Goal: Entertainment & Leisure: Consume media (video, audio)

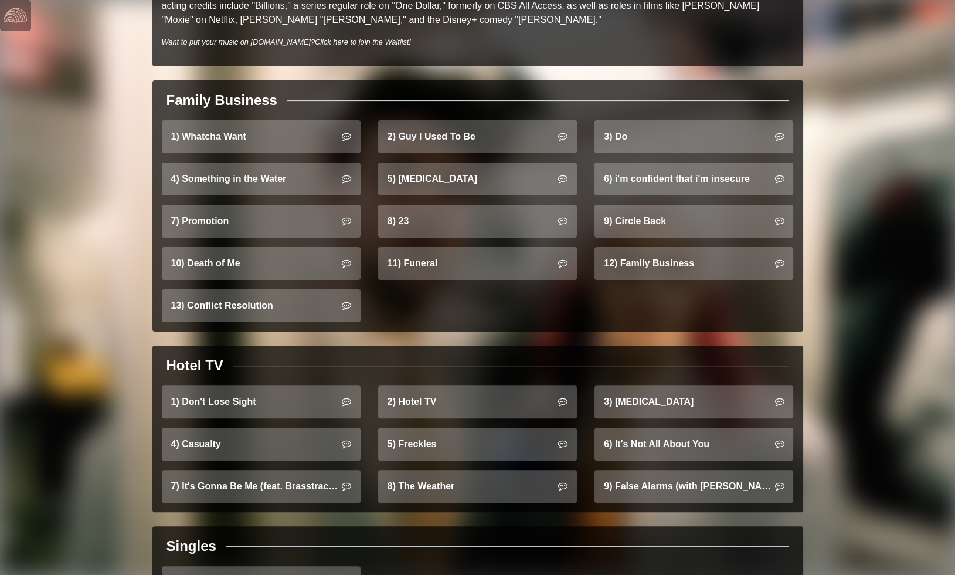
scroll to position [696, 0]
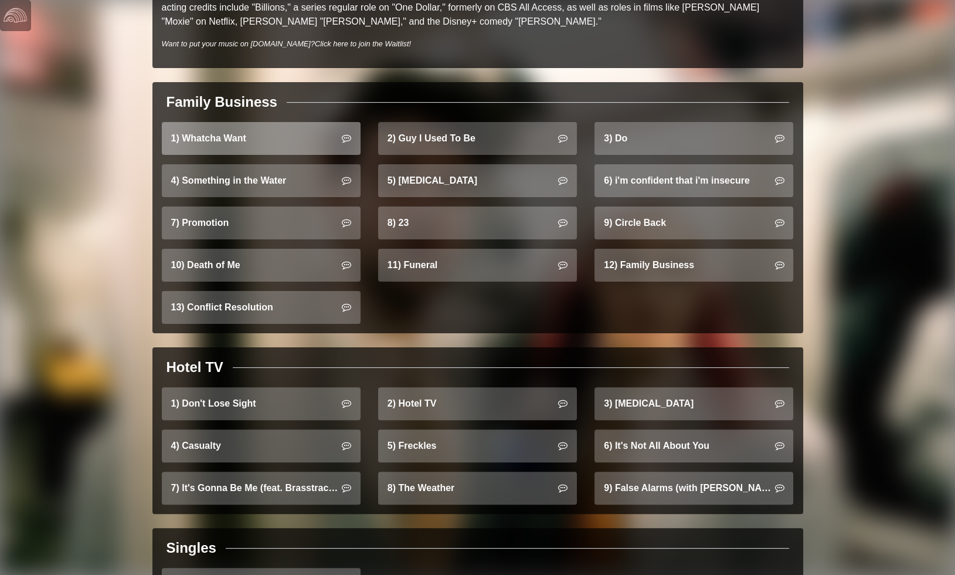
click at [259, 127] on link "1) Whatcha Want" at bounding box center [261, 138] width 199 height 33
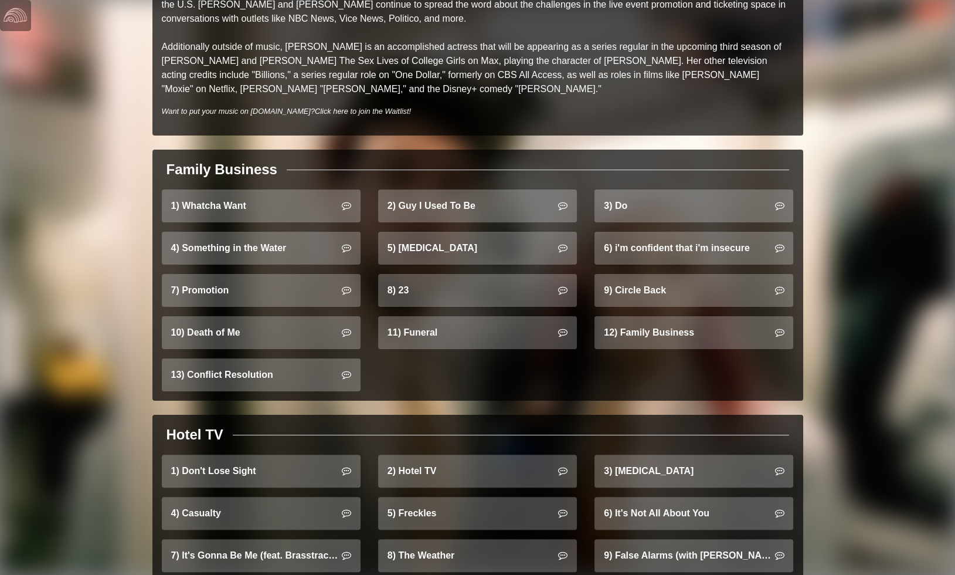
scroll to position [630, 0]
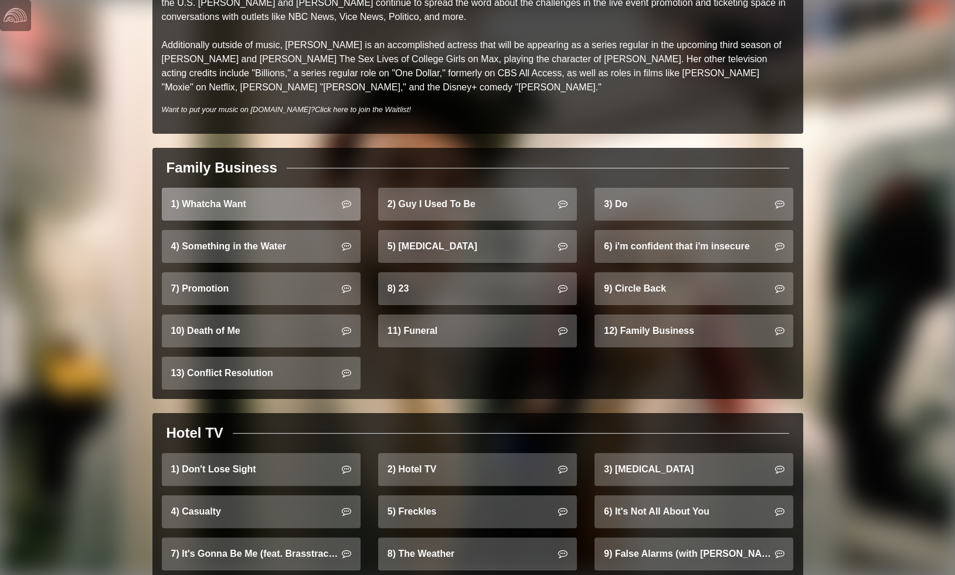
click at [254, 188] on link "1) Whatcha Want" at bounding box center [261, 204] width 199 height 33
